Goal: Task Accomplishment & Management: Use online tool/utility

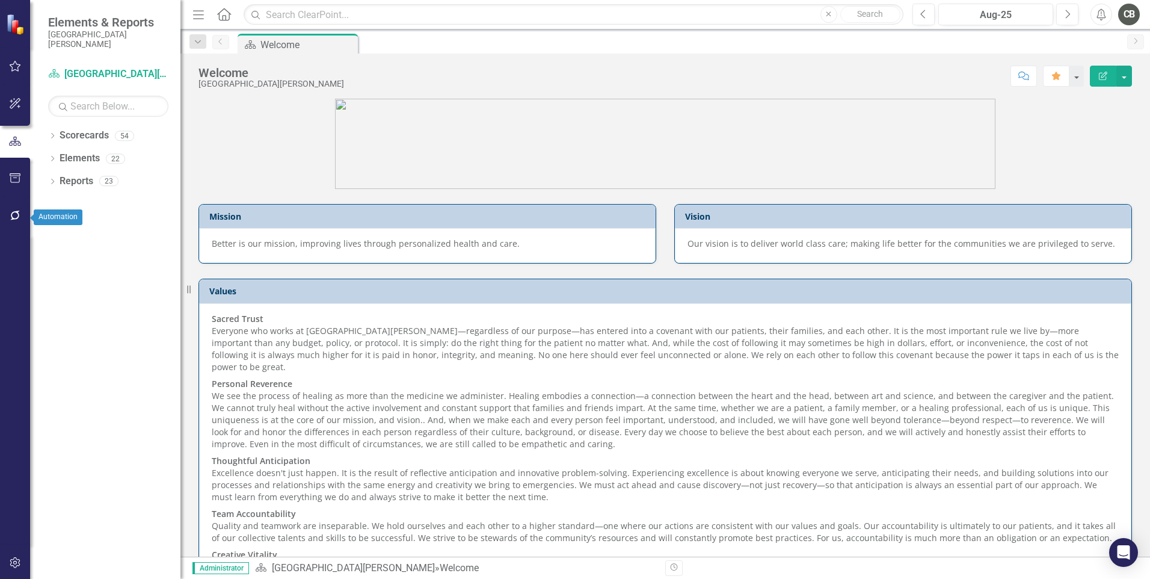
click at [14, 215] on icon "button" at bounding box center [15, 216] width 13 height 10
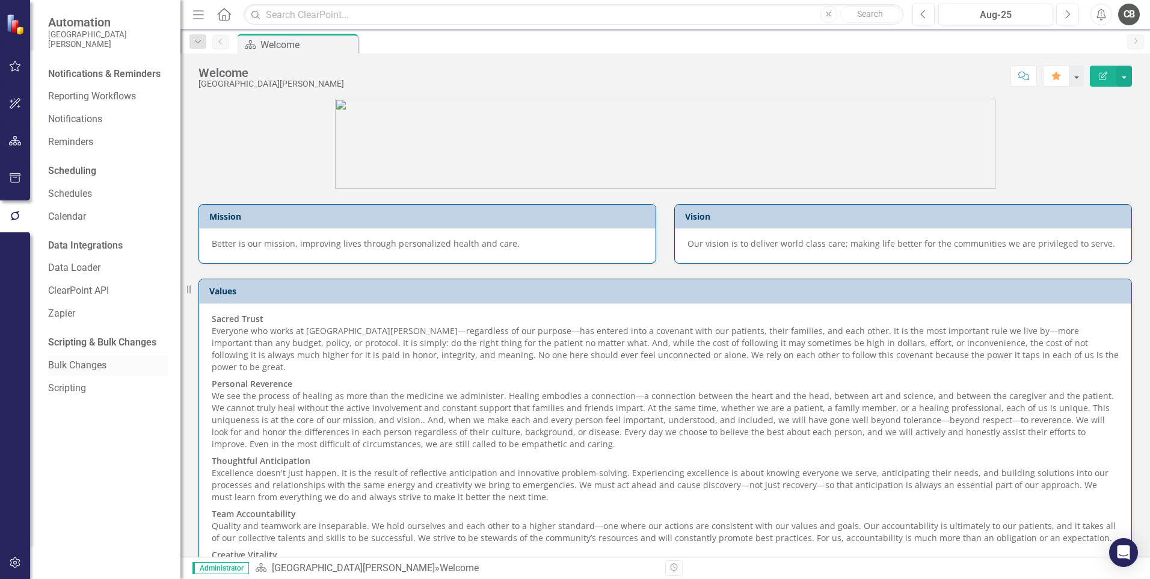
click at [91, 368] on link "Bulk Changes" at bounding box center [108, 366] width 120 height 14
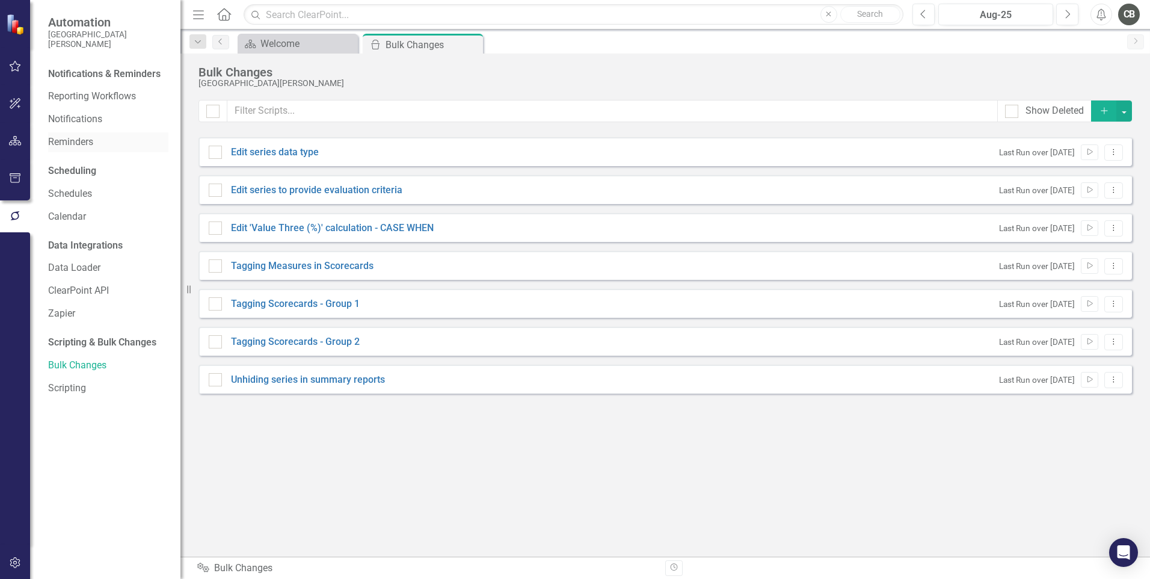
click at [81, 149] on link "Reminders" at bounding box center [108, 142] width 120 height 14
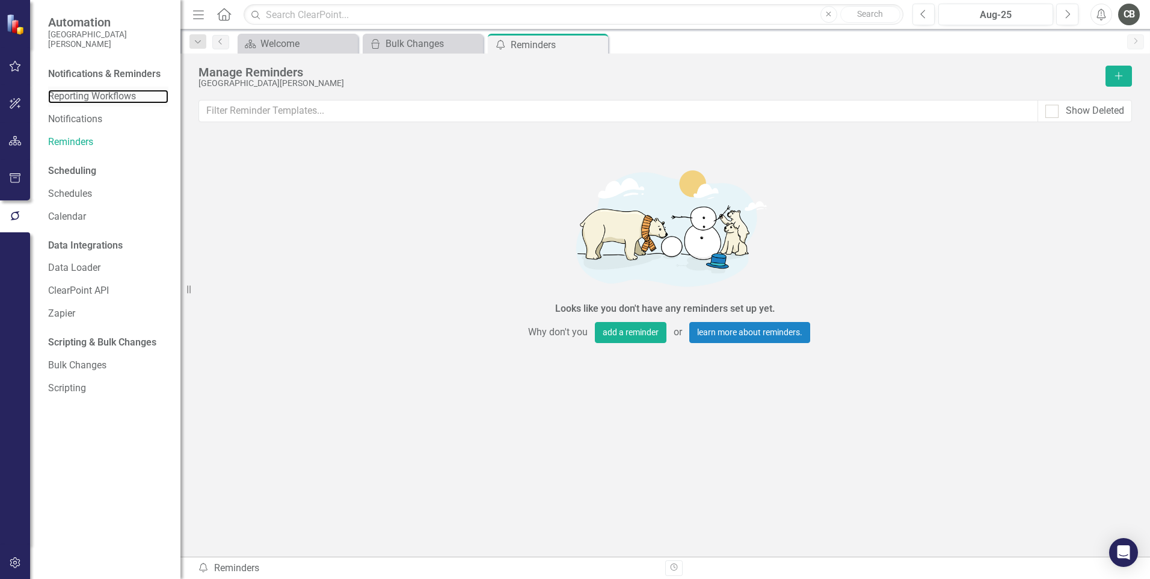
click at [95, 89] on div "Reporting Workflows" at bounding box center [108, 97] width 120 height 20
click at [99, 96] on link "Reporting Workflows" at bounding box center [108, 97] width 120 height 14
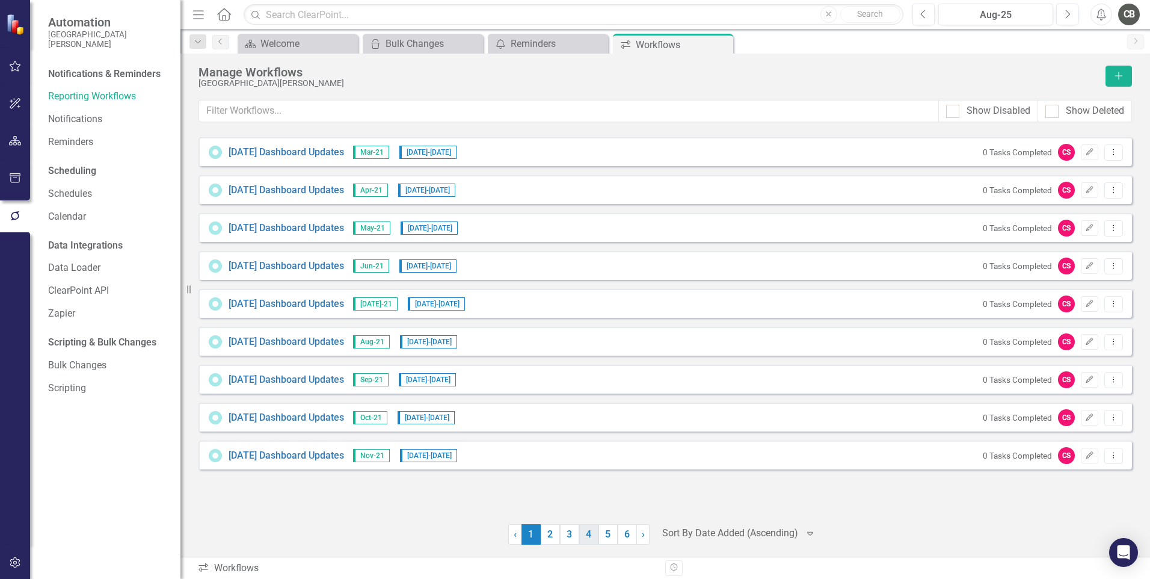
click at [579, 530] on link "4" at bounding box center [588, 534] width 19 height 20
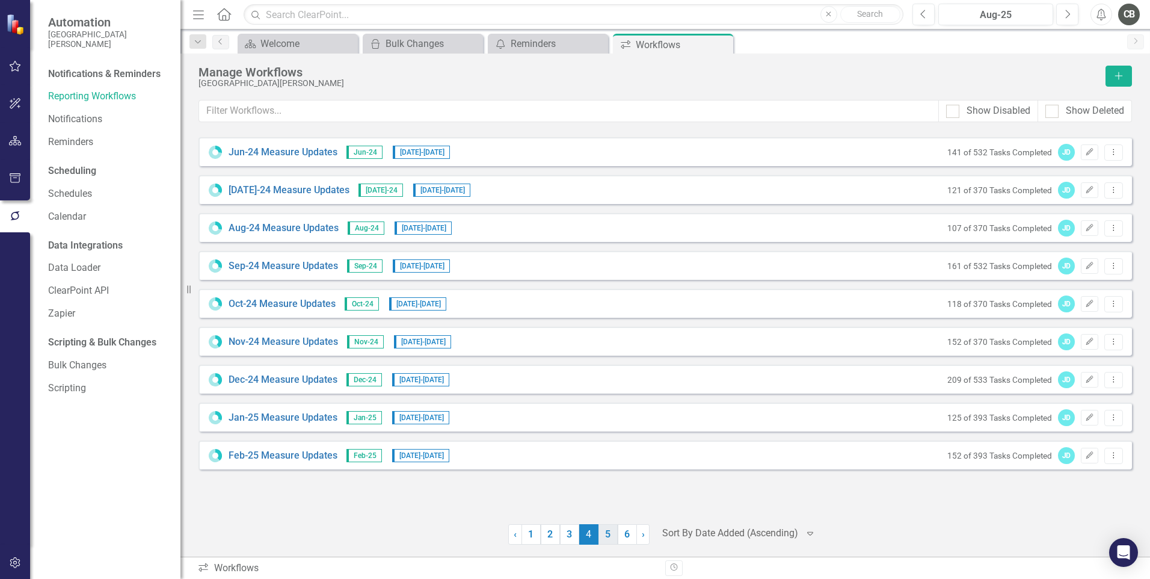
click at [599, 531] on link "5" at bounding box center [608, 534] width 19 height 20
click at [285, 306] on link "[DATE]-25 Measure Updates" at bounding box center [289, 304] width 121 height 14
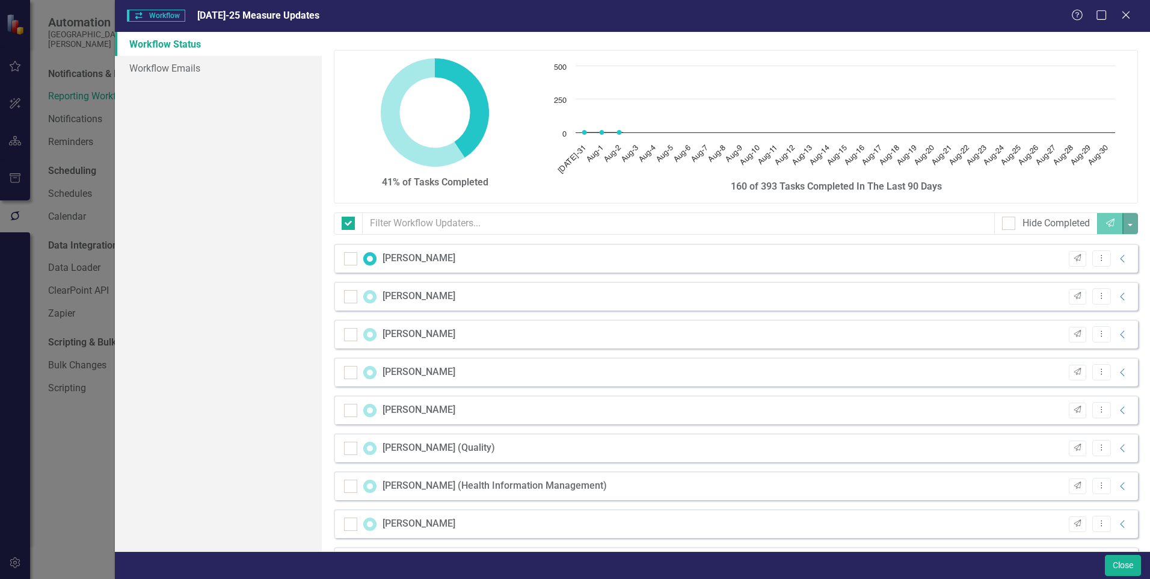
checkbox input "false"
